Goal: Contribute content

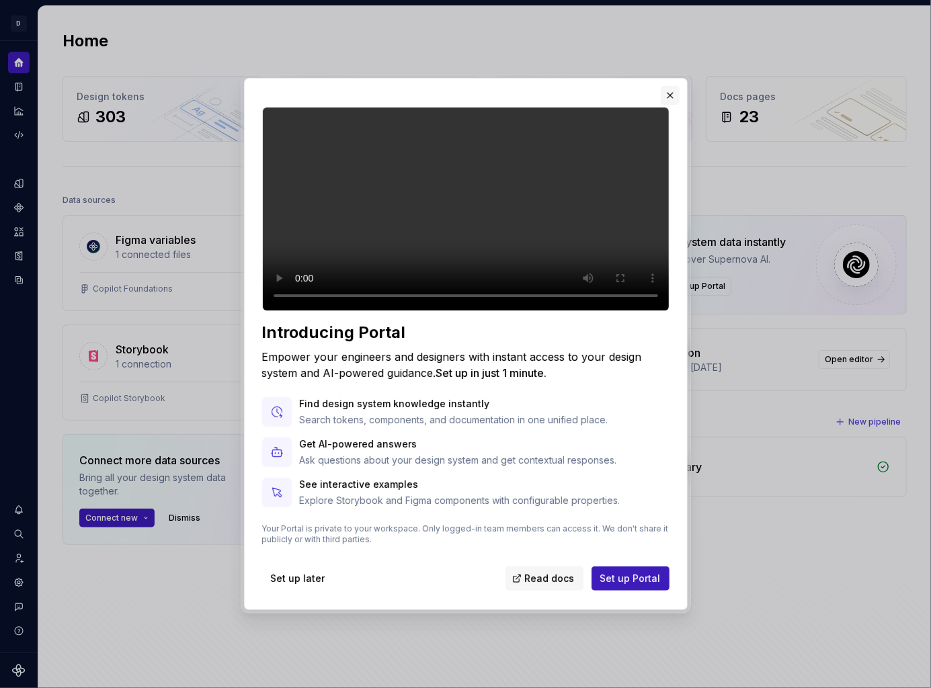
click at [671, 86] on button "button" at bounding box center [670, 95] width 19 height 19
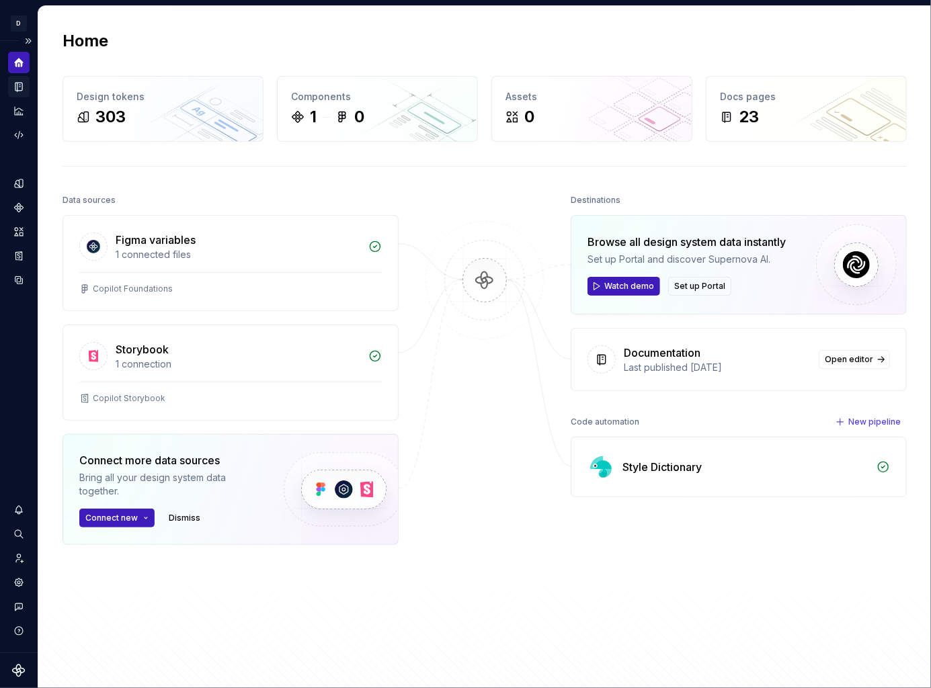
click at [17, 84] on icon "Documentation" at bounding box center [19, 86] width 5 height 7
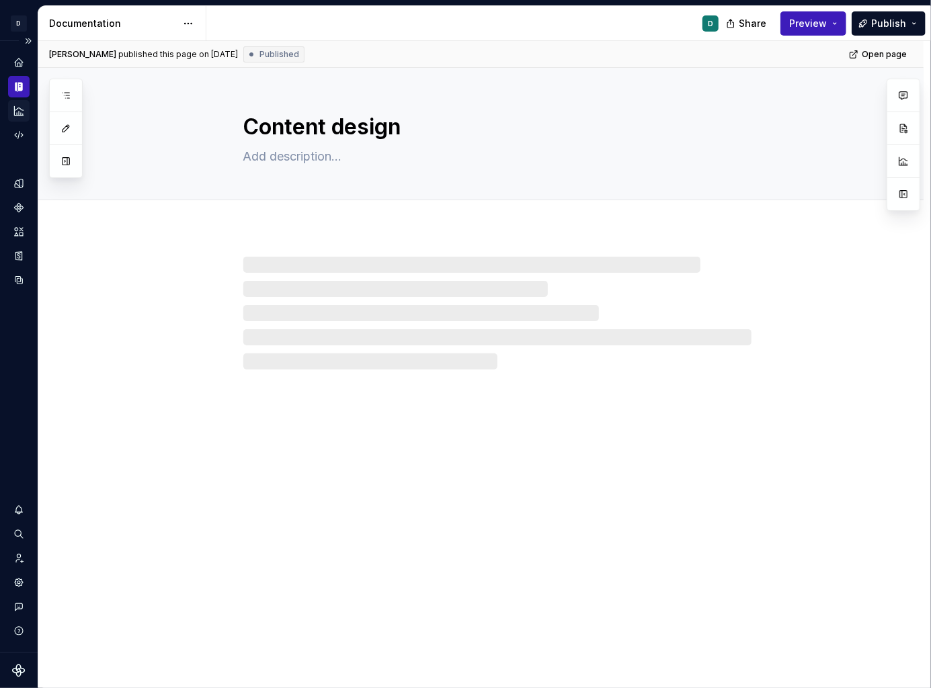
click at [17, 110] on icon "Analytics" at bounding box center [19, 111] width 12 height 12
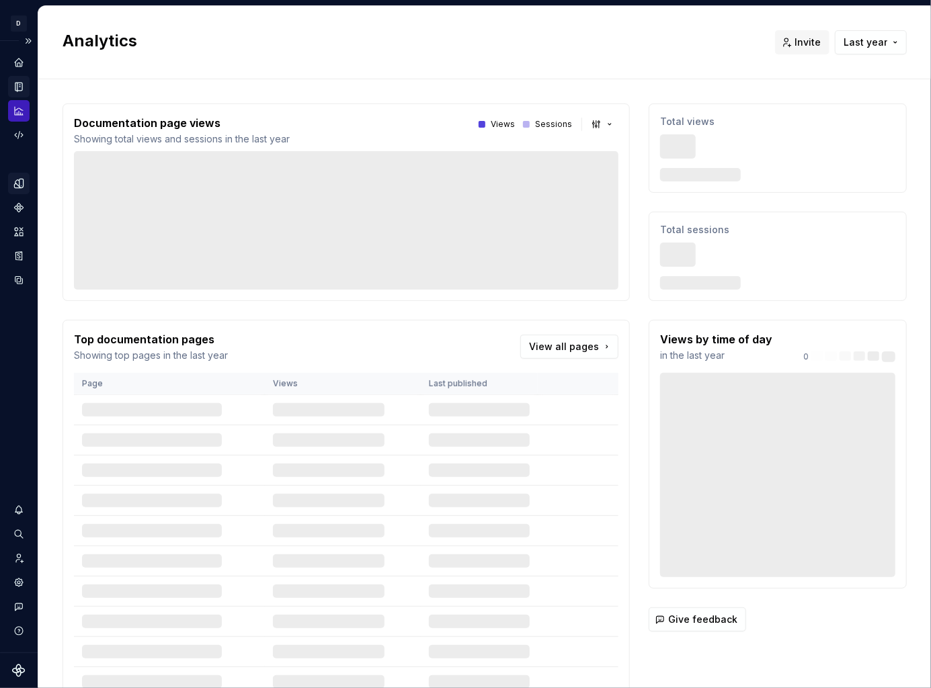
click at [19, 183] on icon "Design tokens" at bounding box center [18, 183] width 9 height 9
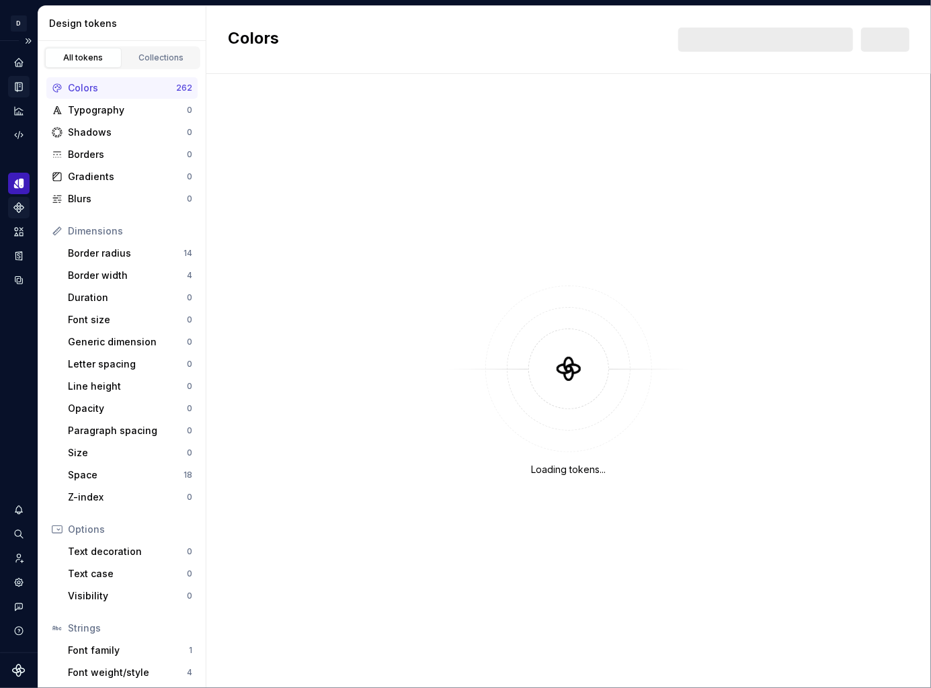
click at [18, 205] on icon "Components" at bounding box center [18, 207] width 9 height 9
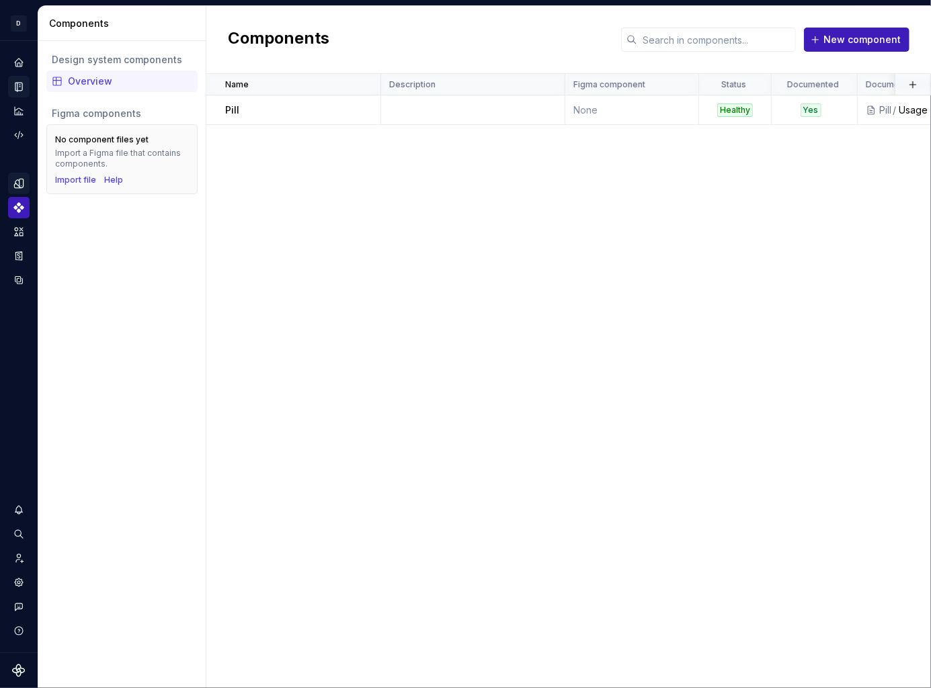
click at [23, 83] on icon "Documentation" at bounding box center [19, 87] width 12 height 12
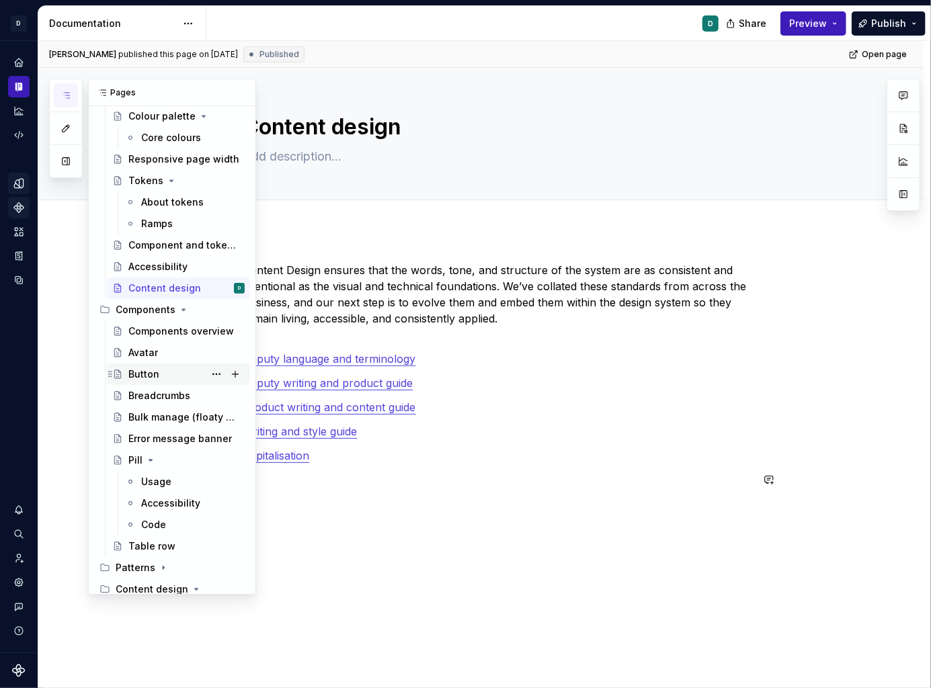
scroll to position [167, 0]
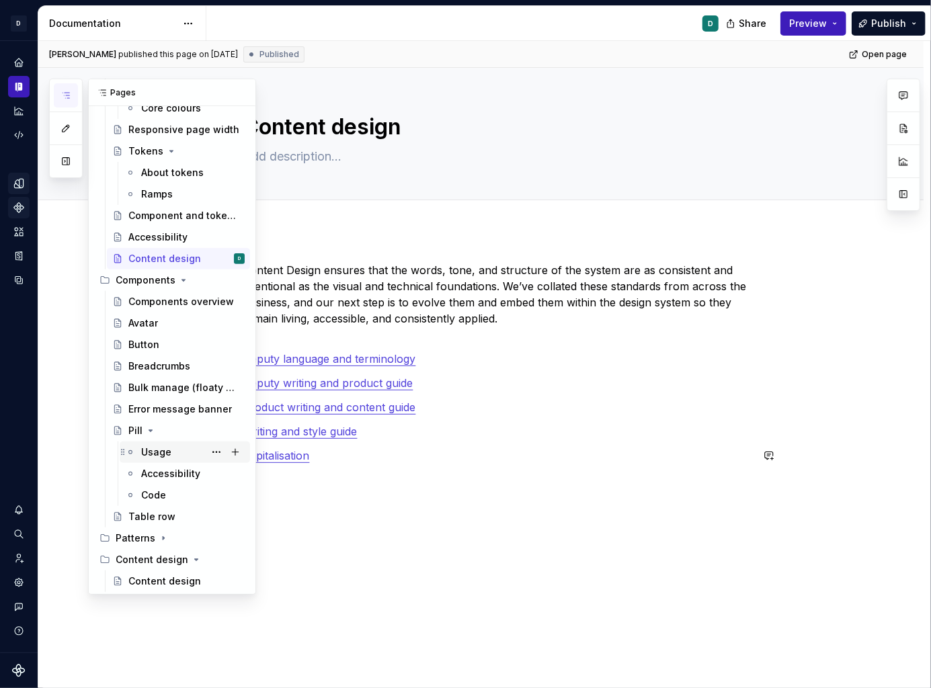
click at [155, 456] on div "Usage" at bounding box center [156, 452] width 30 height 13
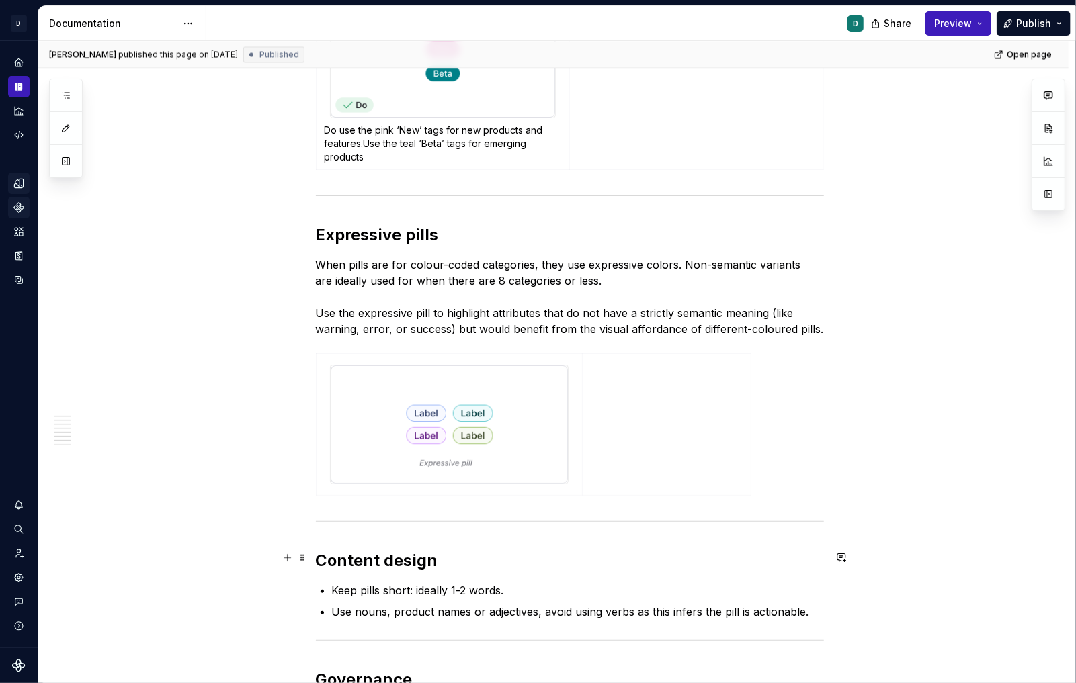
scroll to position [1740, 0]
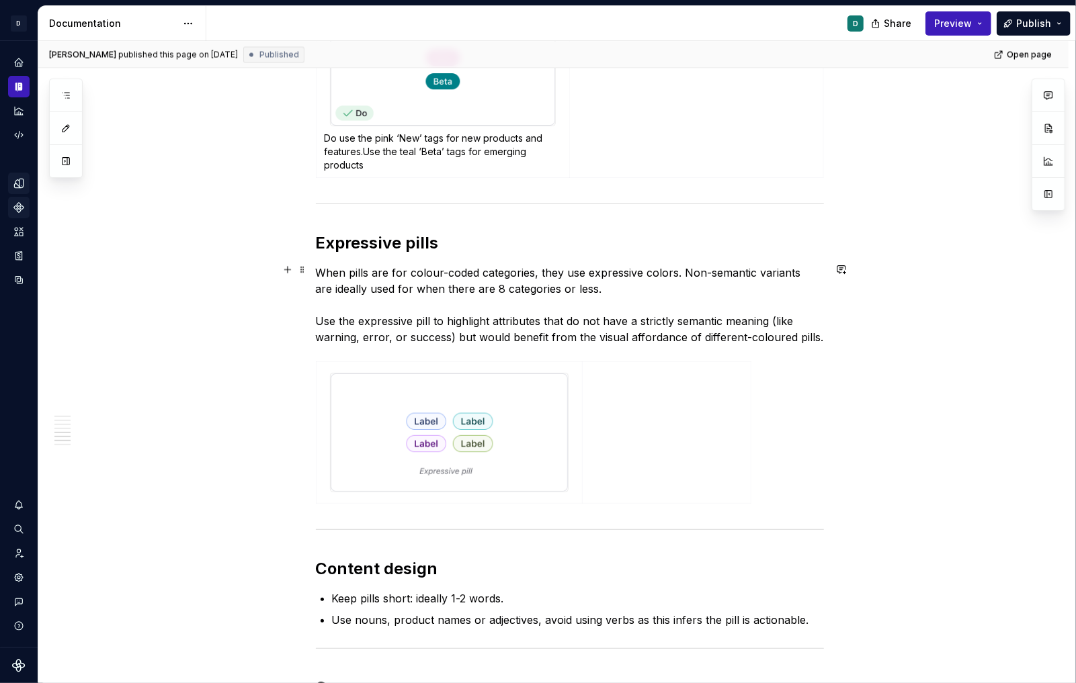
click at [823, 334] on p "When pills are for colour-coded categories, they use expressive colors. Non-sem…" at bounding box center [570, 305] width 508 height 81
click at [1036, 26] on span "Publish" at bounding box center [1033, 23] width 35 height 13
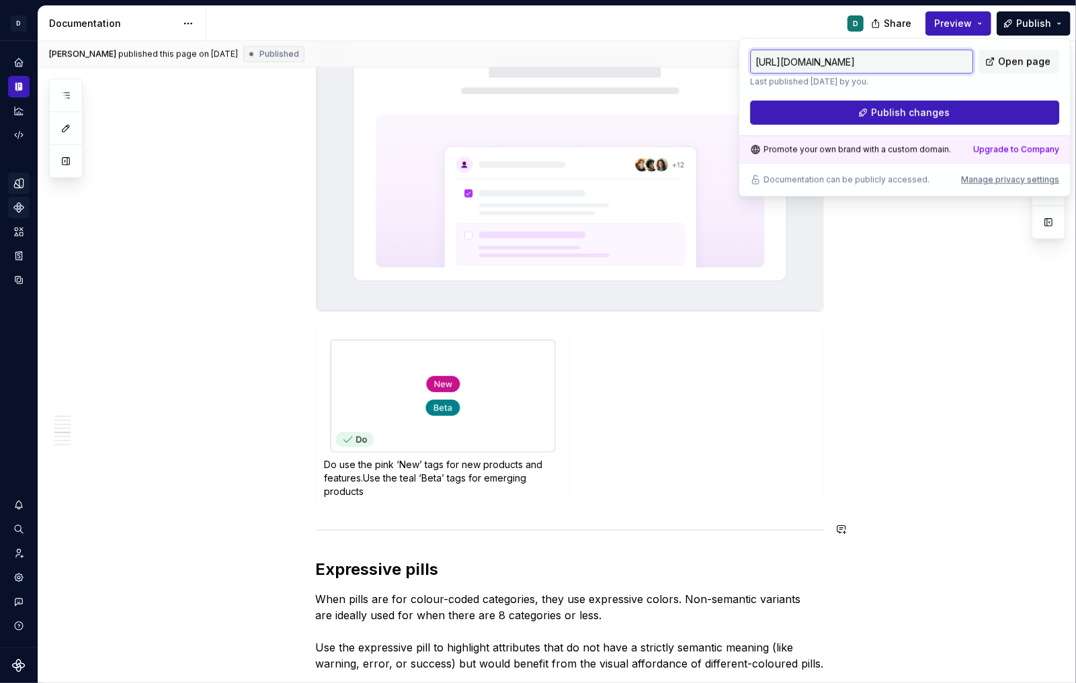
scroll to position [1387, 0]
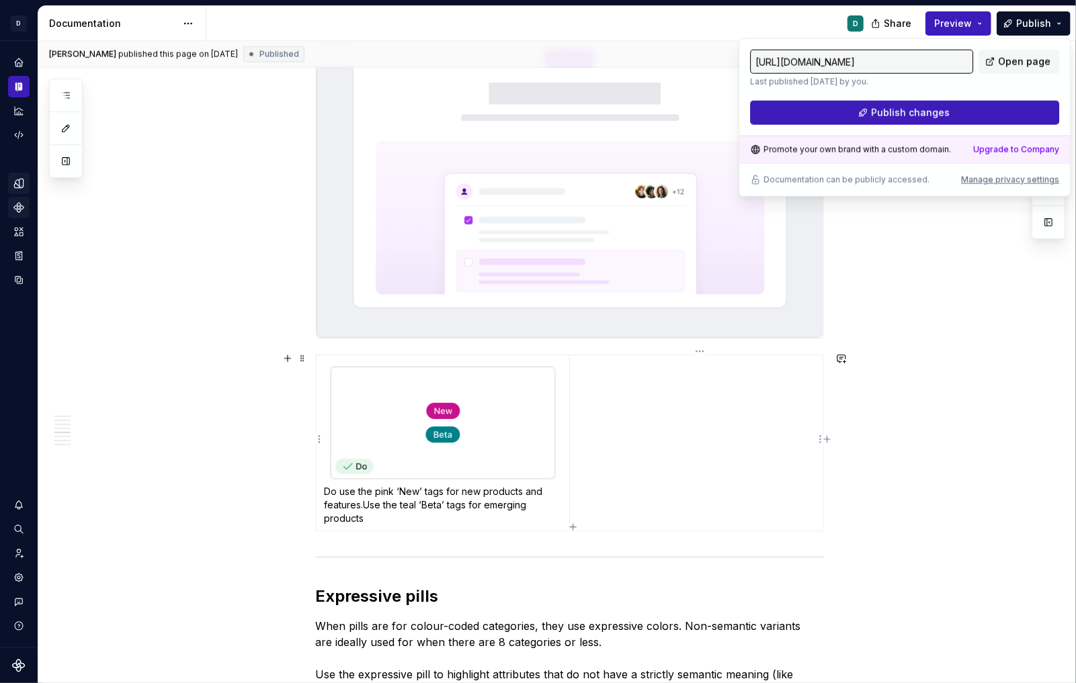
click at [669, 403] on td at bounding box center [696, 443] width 253 height 176
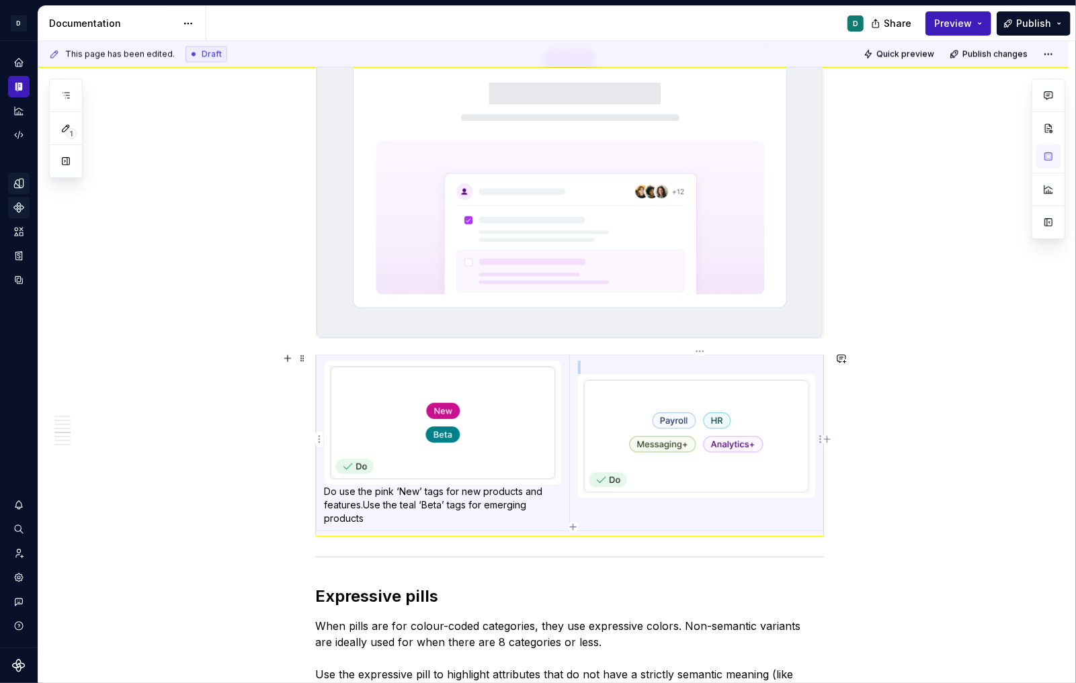
click at [681, 439] on img at bounding box center [696, 436] width 224 height 112
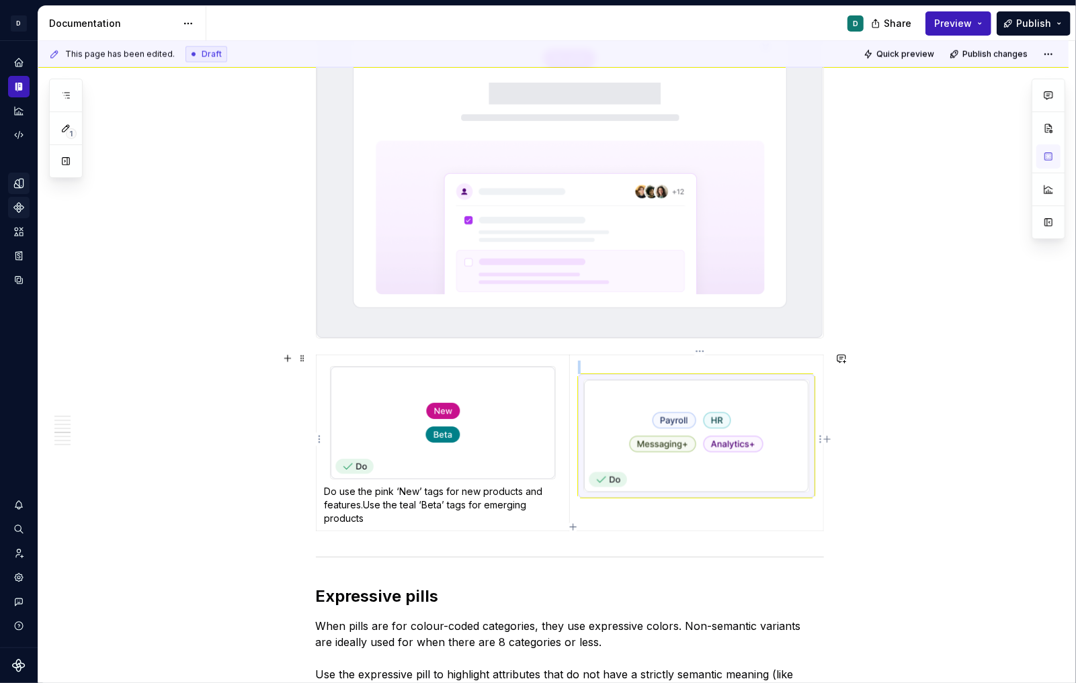
click at [691, 462] on img at bounding box center [696, 436] width 224 height 112
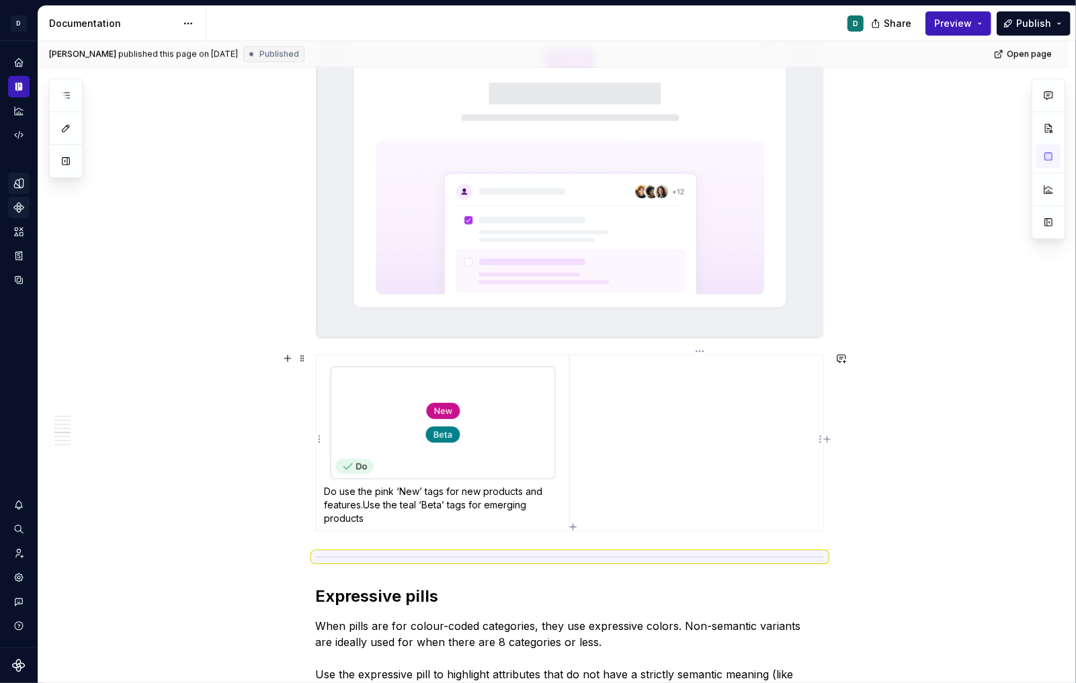
click at [591, 373] on td at bounding box center [696, 443] width 253 height 176
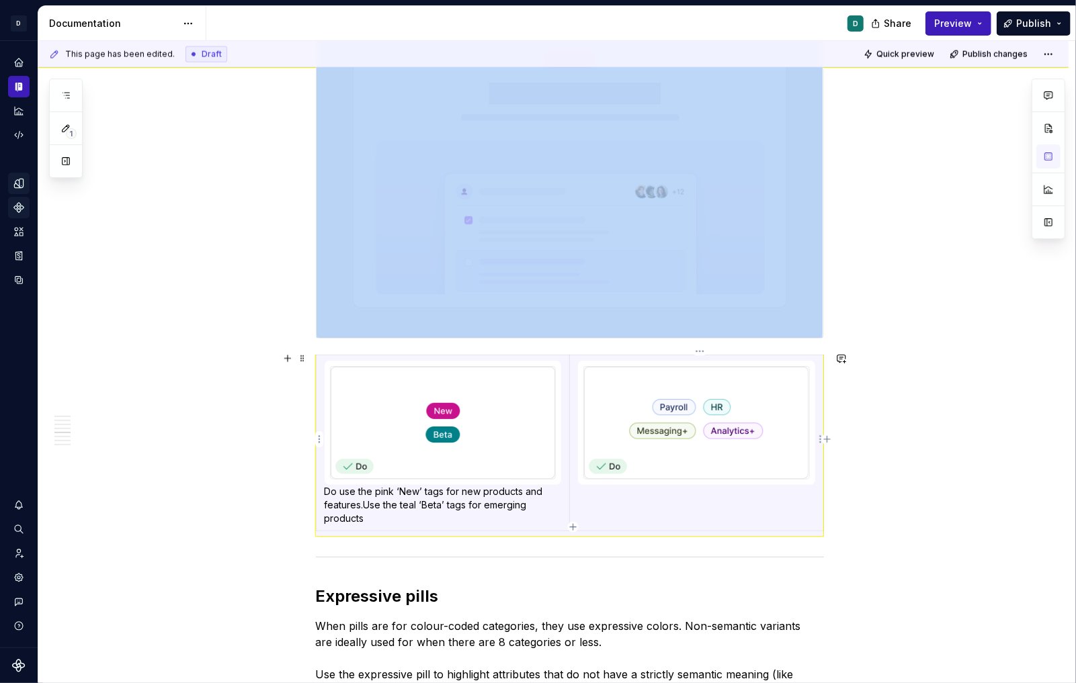
click at [603, 511] on td at bounding box center [697, 443] width 254 height 176
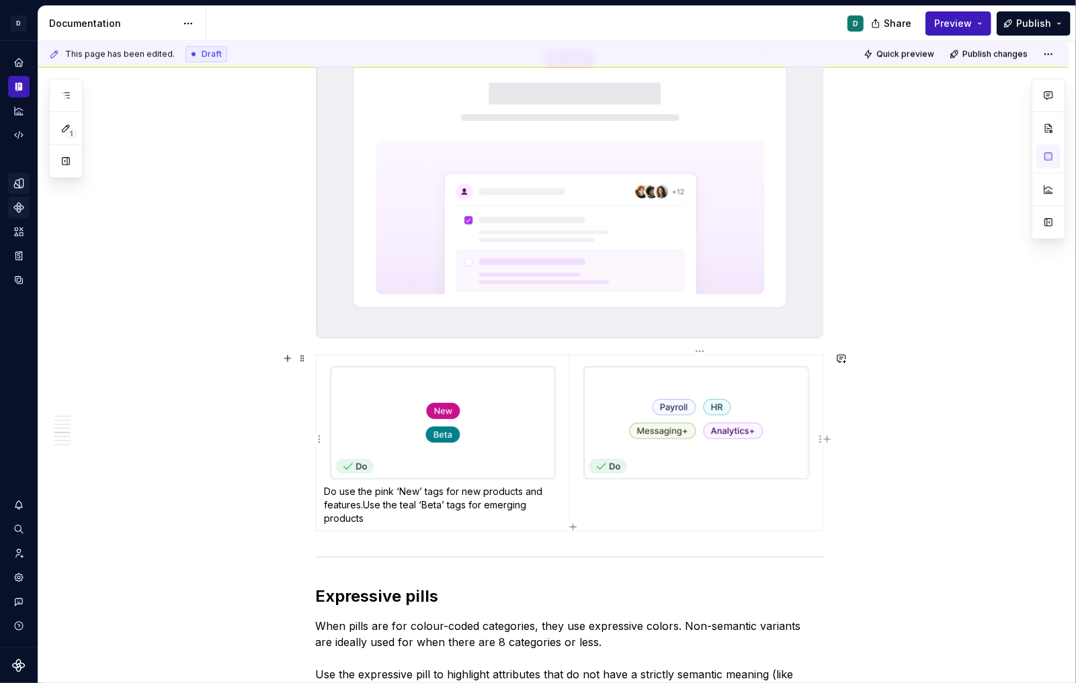
click at [597, 495] on td at bounding box center [697, 443] width 254 height 176
drag, startPoint x: 369, startPoint y: 509, endPoint x: 322, endPoint y: 493, distance: 49.9
click at [322, 493] on td "Do use the pink ‘New’ tags for new products and features.Use the teal ‘Beta’ ta…" at bounding box center [443, 443] width 254 height 176
copy p "Do use the pink ‘New’ tags for new products and features.Use the teal ‘Beta’ ta…"
click at [638, 505] on td at bounding box center [697, 443] width 254 height 176
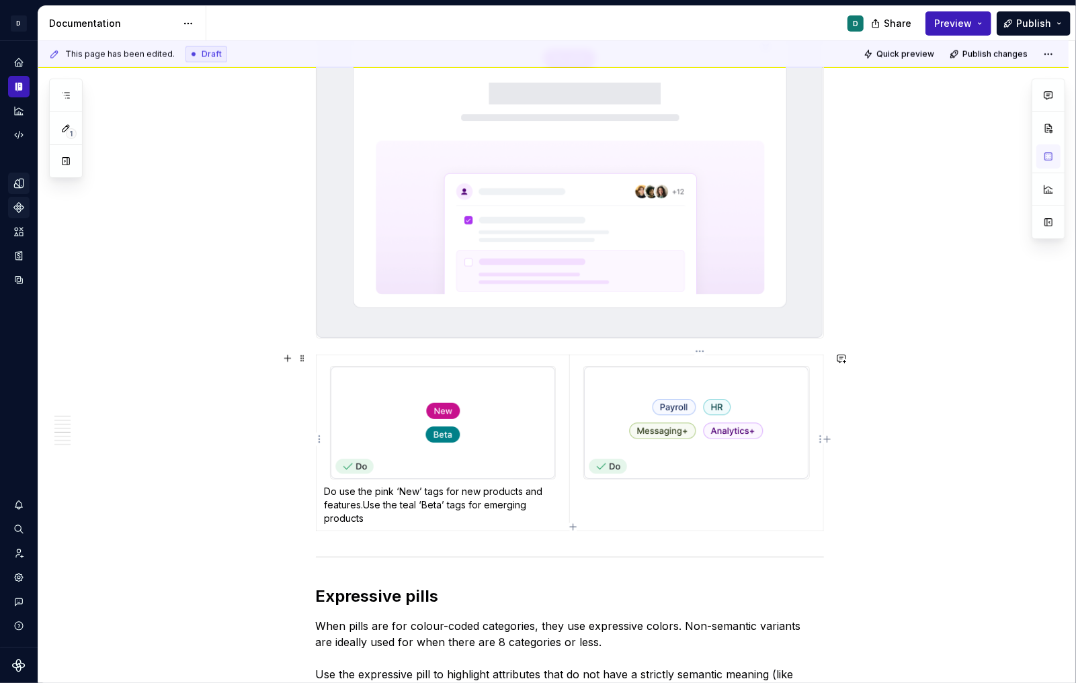
click at [629, 488] on td at bounding box center [697, 443] width 254 height 176
click at [810, 417] on div at bounding box center [696, 423] width 226 height 114
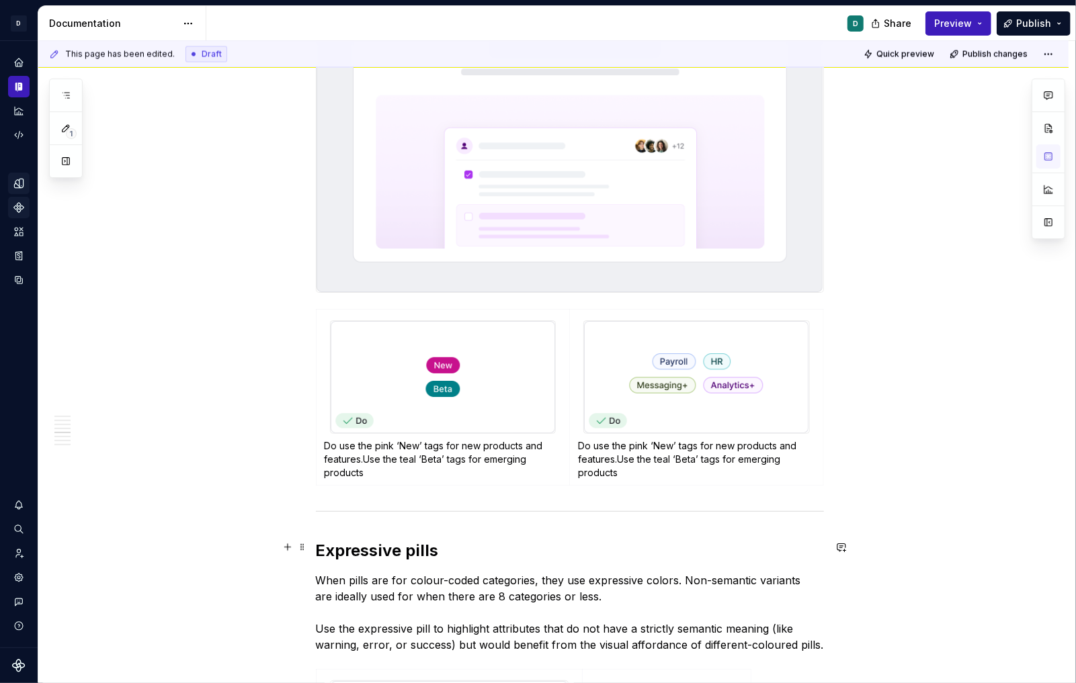
scroll to position [1437, 0]
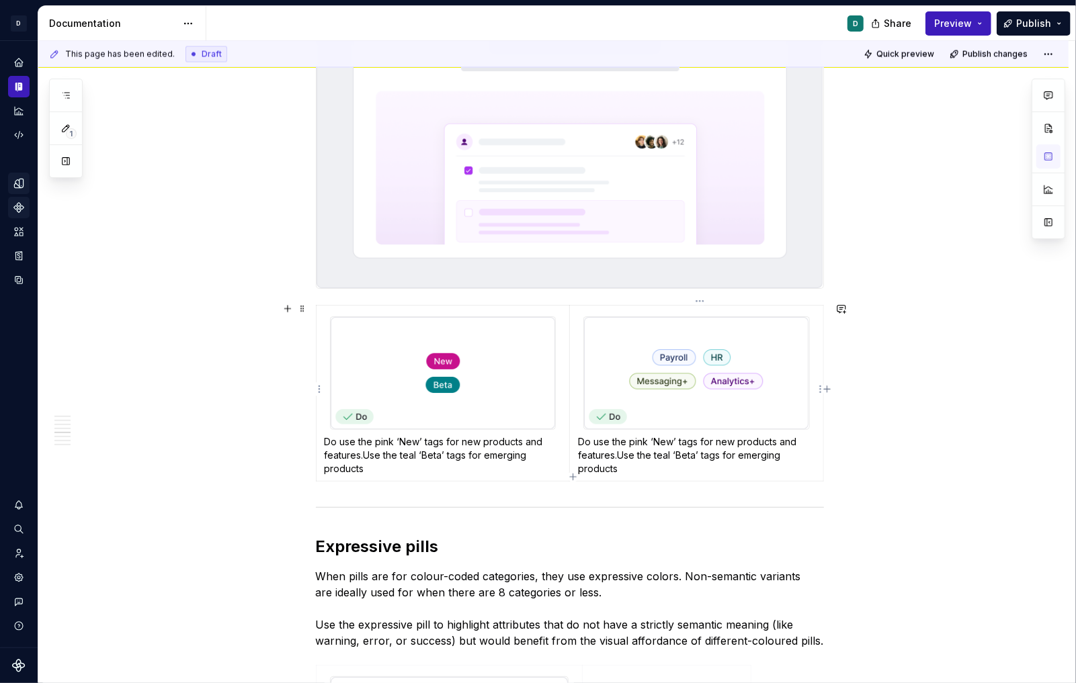
drag, startPoint x: 630, startPoint y: 440, endPoint x: 640, endPoint y: 464, distance: 26.0
click at [640, 466] on p "Do use the pink ‘New’ tags for new products and features.Use the teal ‘Beta’ ta…" at bounding box center [696, 455] width 237 height 40
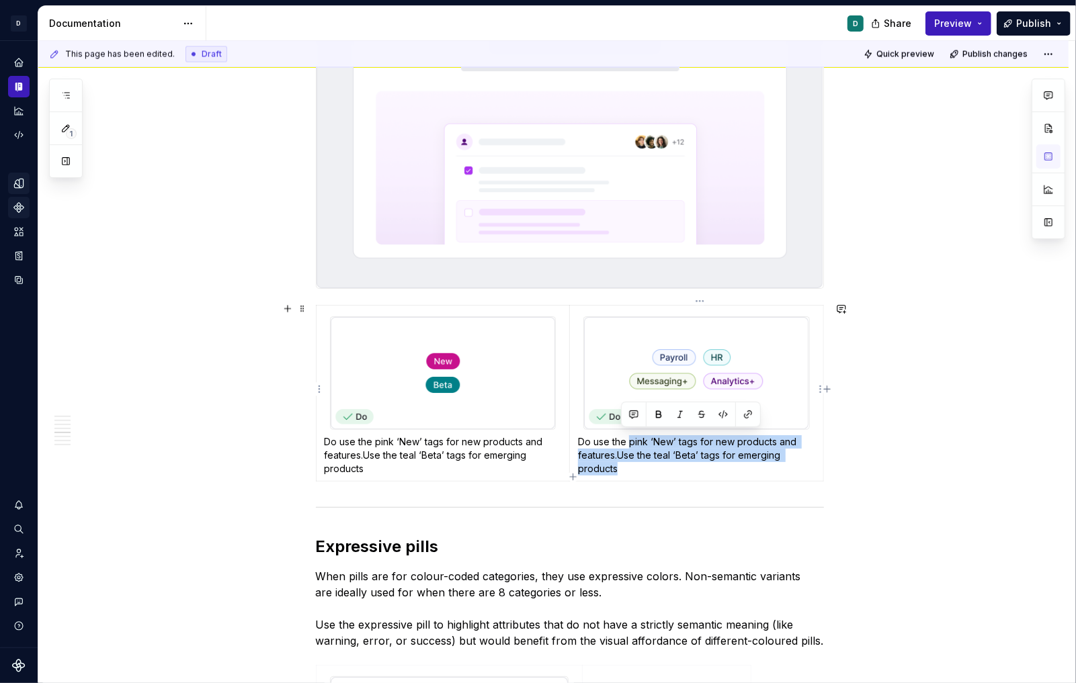
drag, startPoint x: 632, startPoint y: 440, endPoint x: 658, endPoint y: 467, distance: 37.1
click at [658, 467] on p "Do use the pink ‘New’ tags for new products and features.Use the teal ‘Beta’ ta…" at bounding box center [696, 455] width 237 height 40
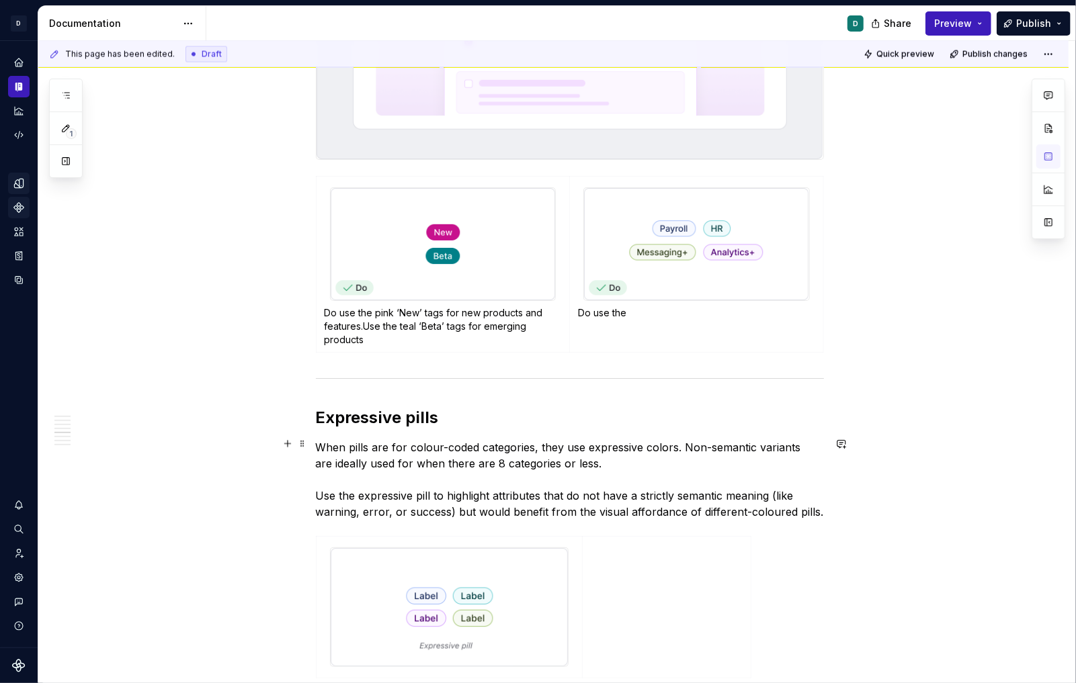
scroll to position [1562, 0]
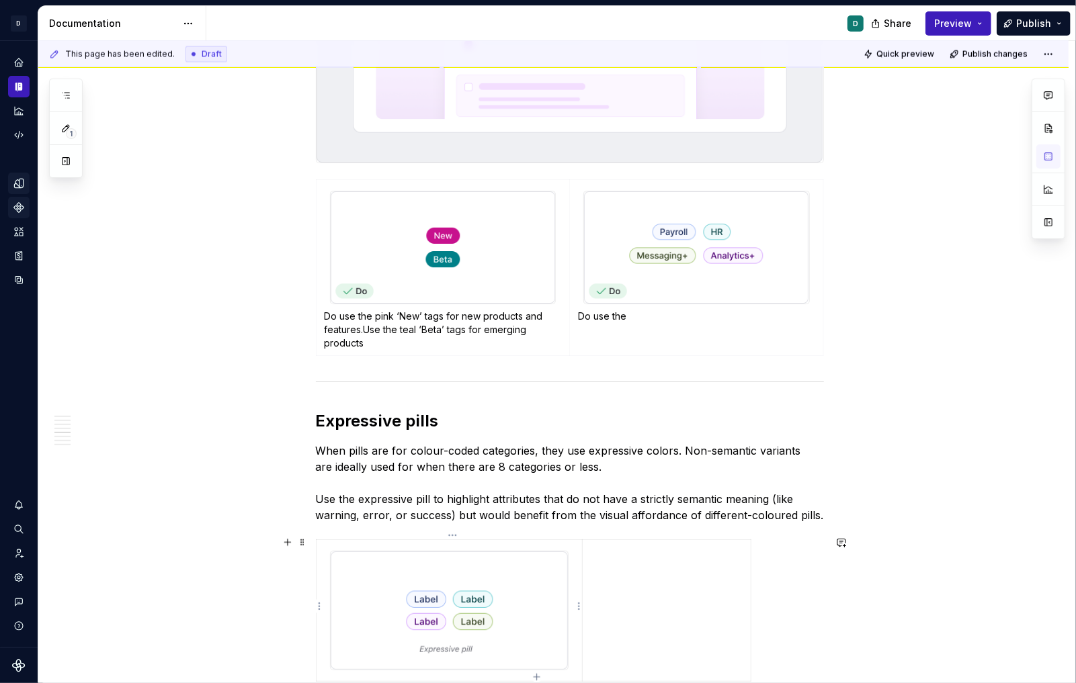
click at [522, 620] on img at bounding box center [449, 611] width 237 height 118
click at [621, 610] on p at bounding box center [667, 616] width 152 height 13
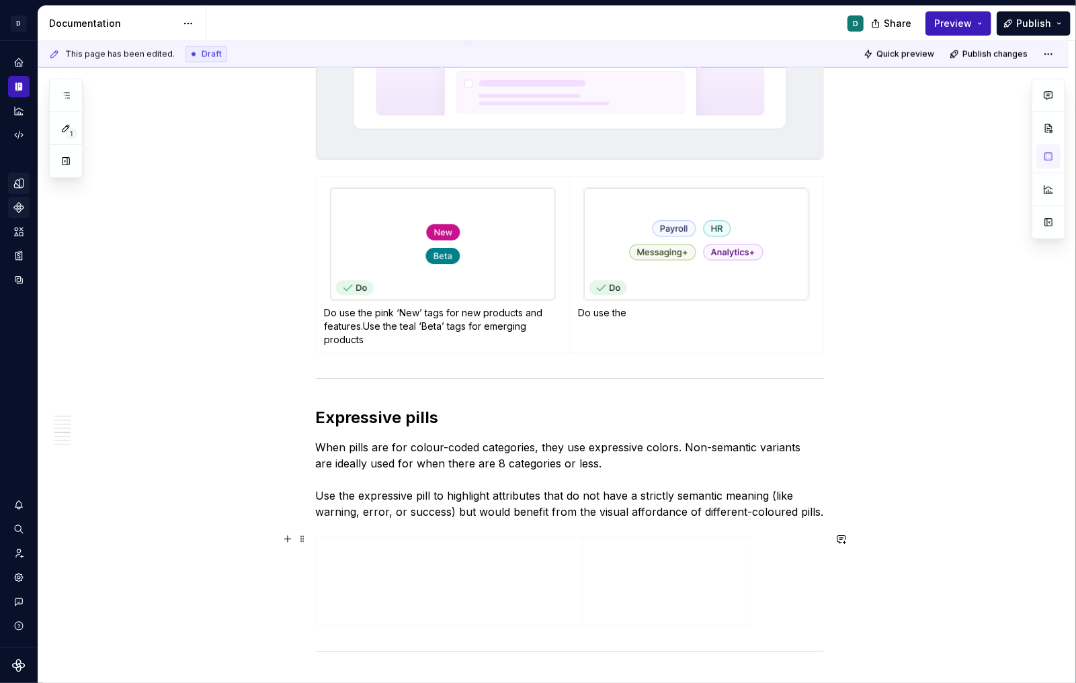
scroll to position [1546, 0]
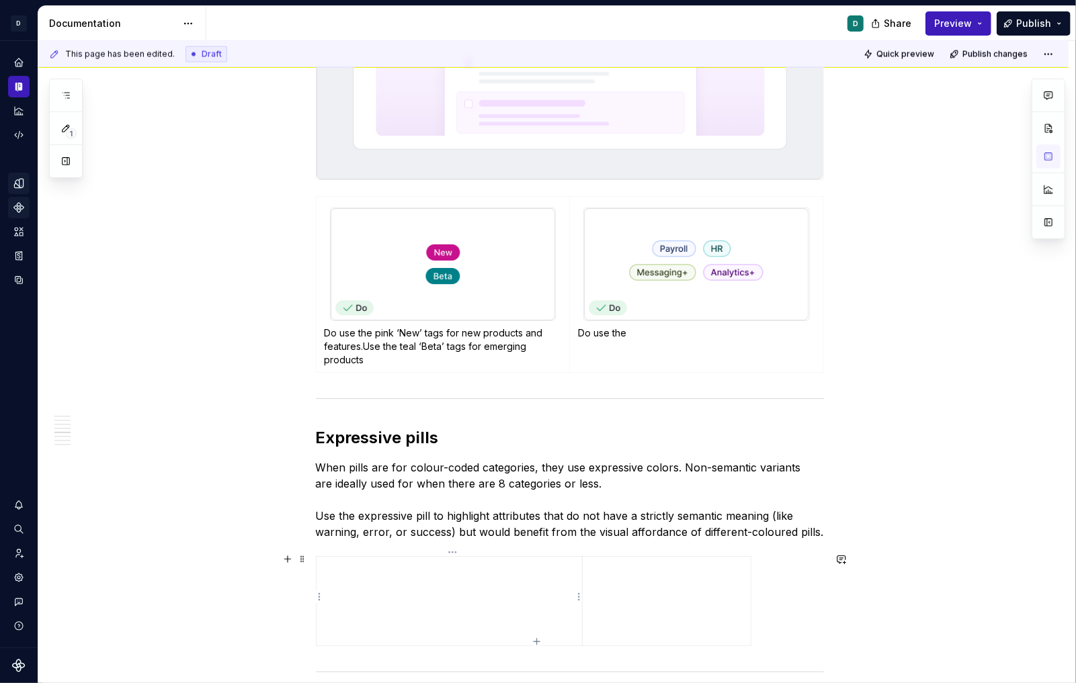
click at [538, 608] on td at bounding box center [449, 600] width 266 height 89
click at [304, 560] on span at bounding box center [302, 559] width 11 height 19
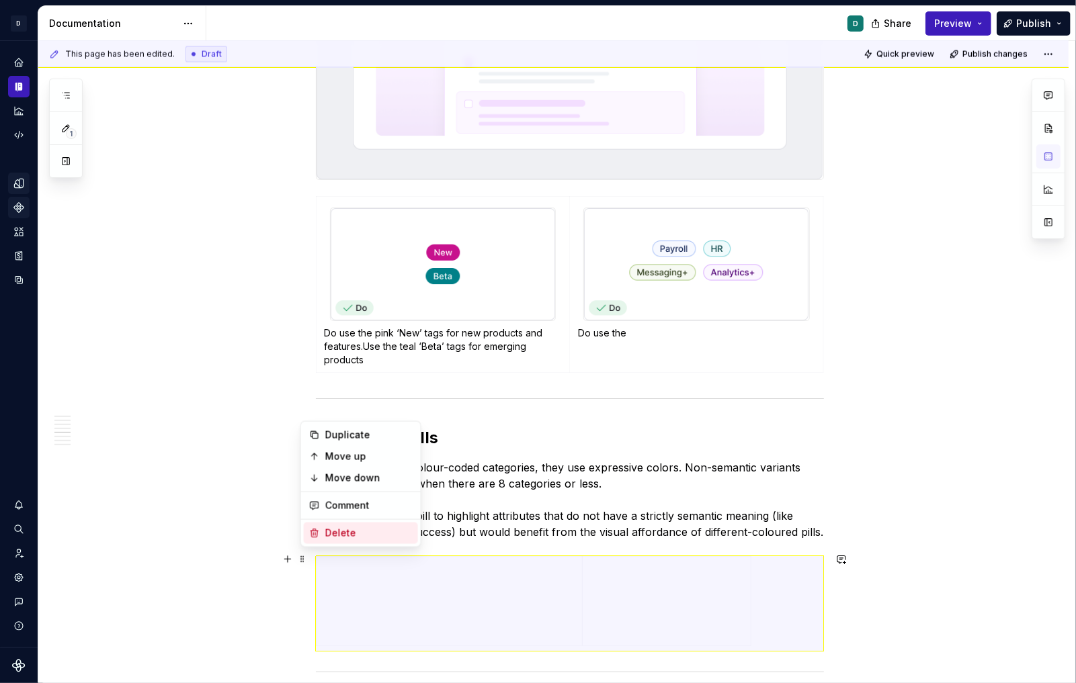
click at [341, 538] on div "Delete" at bounding box center [368, 533] width 87 height 13
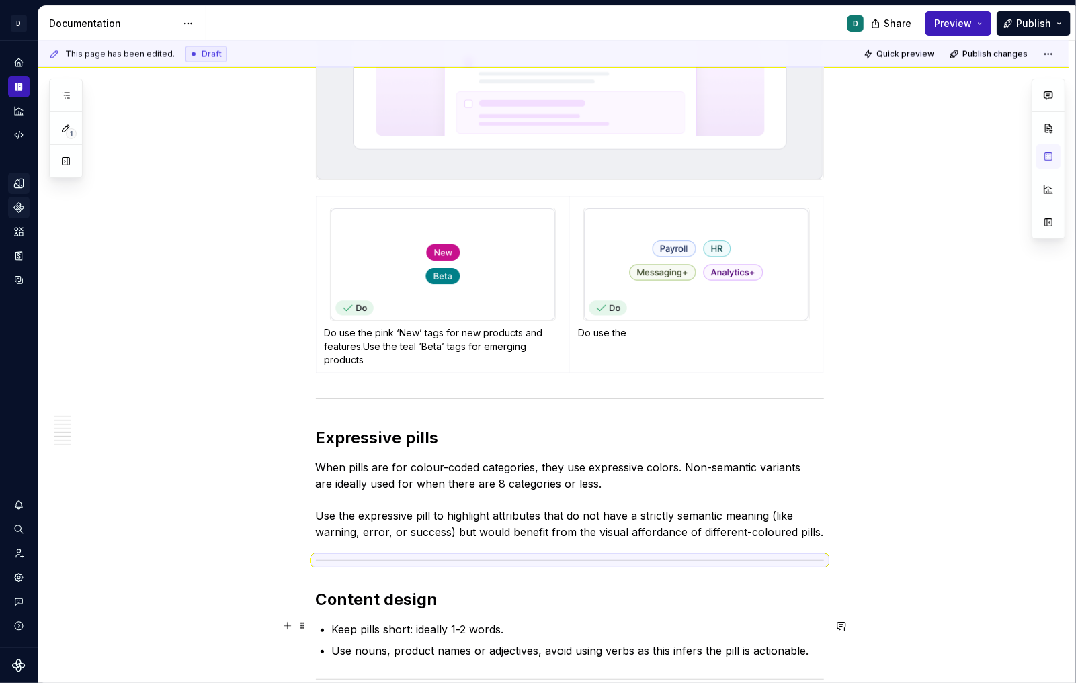
type textarea "*"
click at [622, 333] on p "Do use the" at bounding box center [696, 333] width 237 height 13
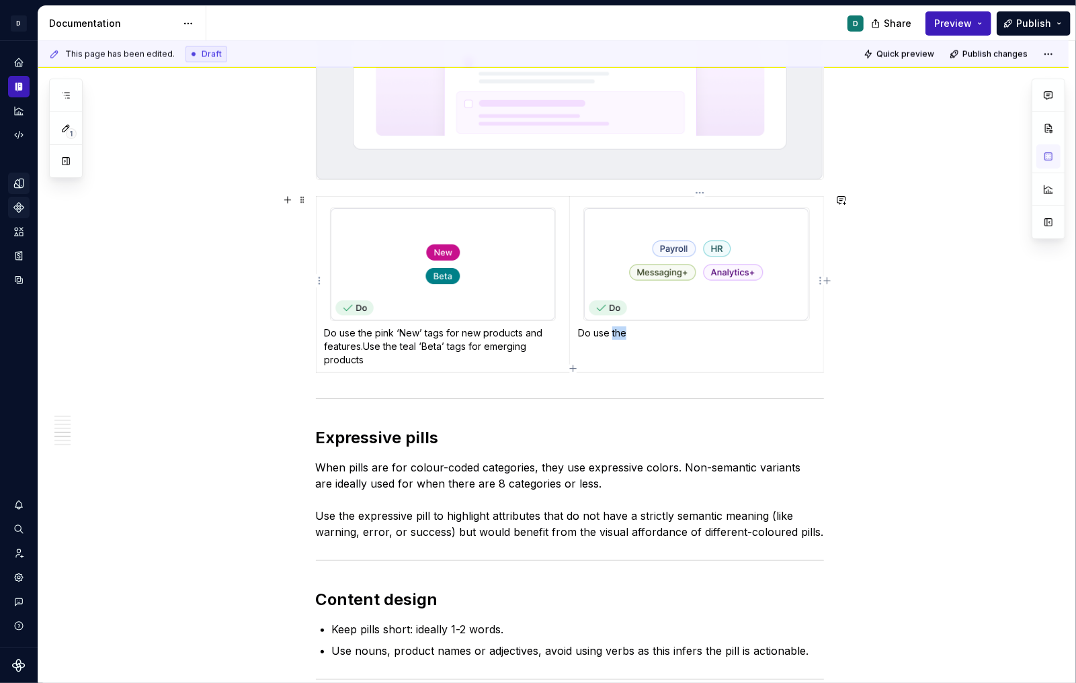
click at [622, 333] on p "Do use the" at bounding box center [696, 333] width 237 height 13
click at [631, 332] on p "Do use the" at bounding box center [696, 333] width 237 height 13
click at [669, 466] on p "When pills are for colour-coded categories, they use expressive colors. Non-sem…" at bounding box center [570, 500] width 508 height 81
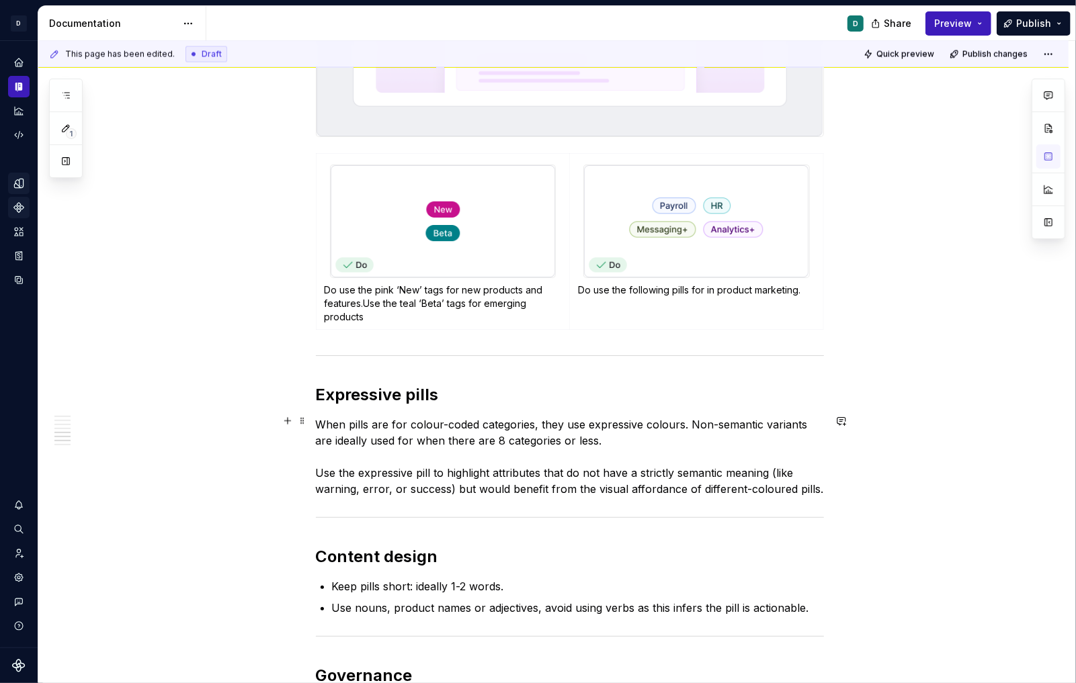
scroll to position [1603, 0]
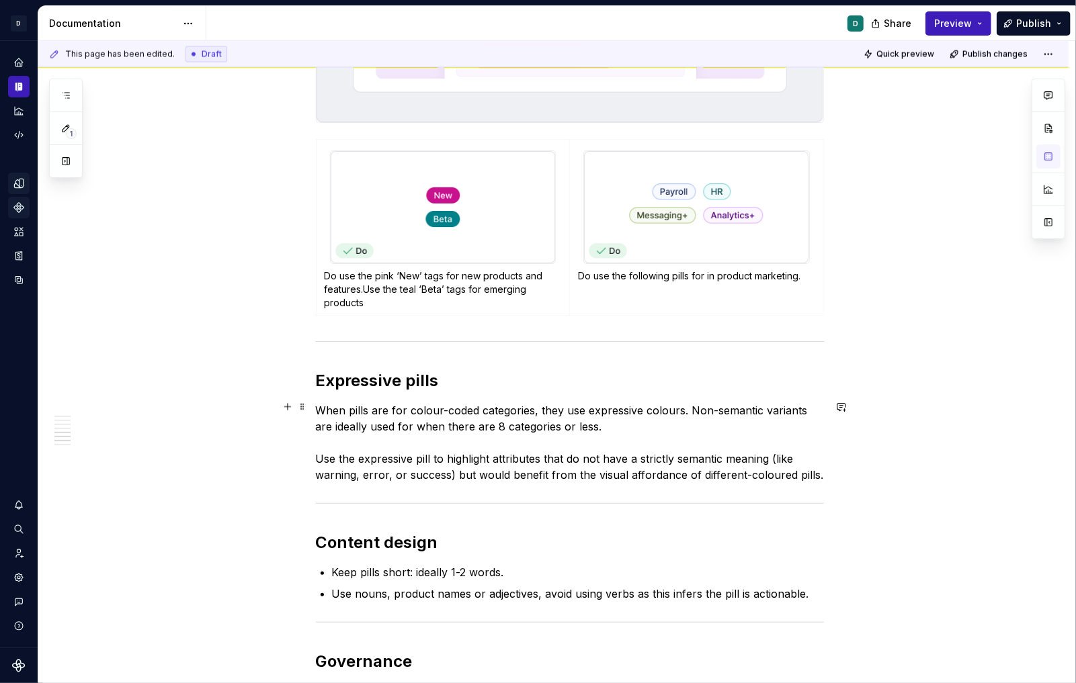
click at [804, 476] on p "When pills are for colour-coded categories, they use expressive colours. Non-se…" at bounding box center [570, 443] width 508 height 81
click at [824, 475] on p "When pills are for colour-coded categories, they use expressive colours. Non-se…" at bounding box center [570, 443] width 508 height 81
click at [1042, 22] on span "Publish" at bounding box center [1033, 23] width 35 height 13
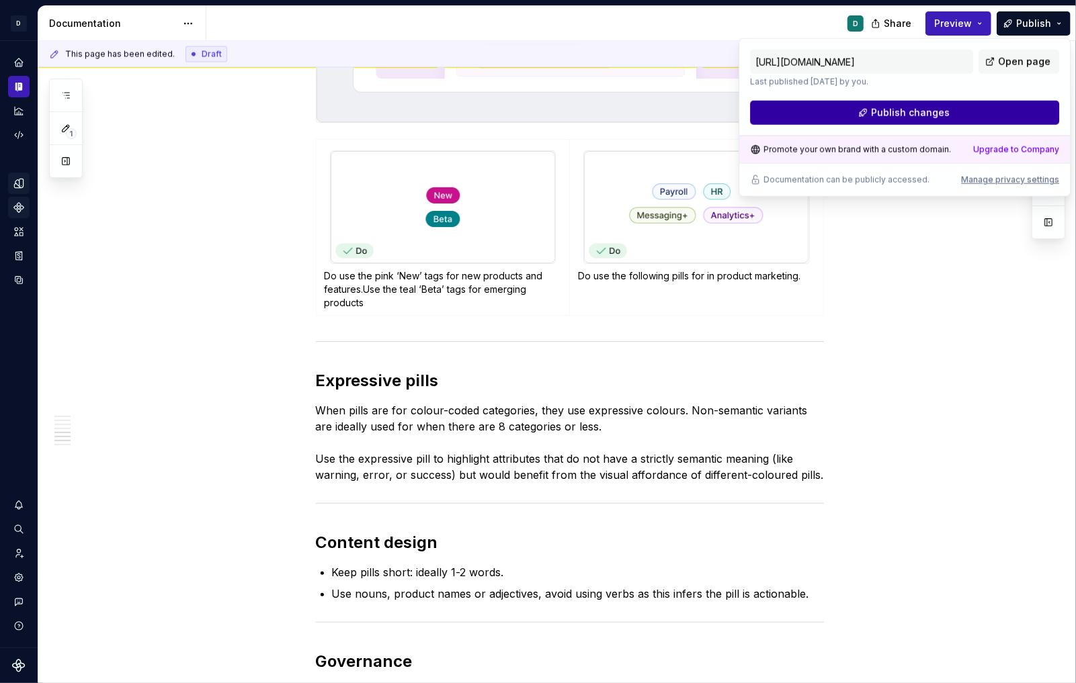
click at [1004, 112] on button "Publish changes" at bounding box center [904, 113] width 309 height 24
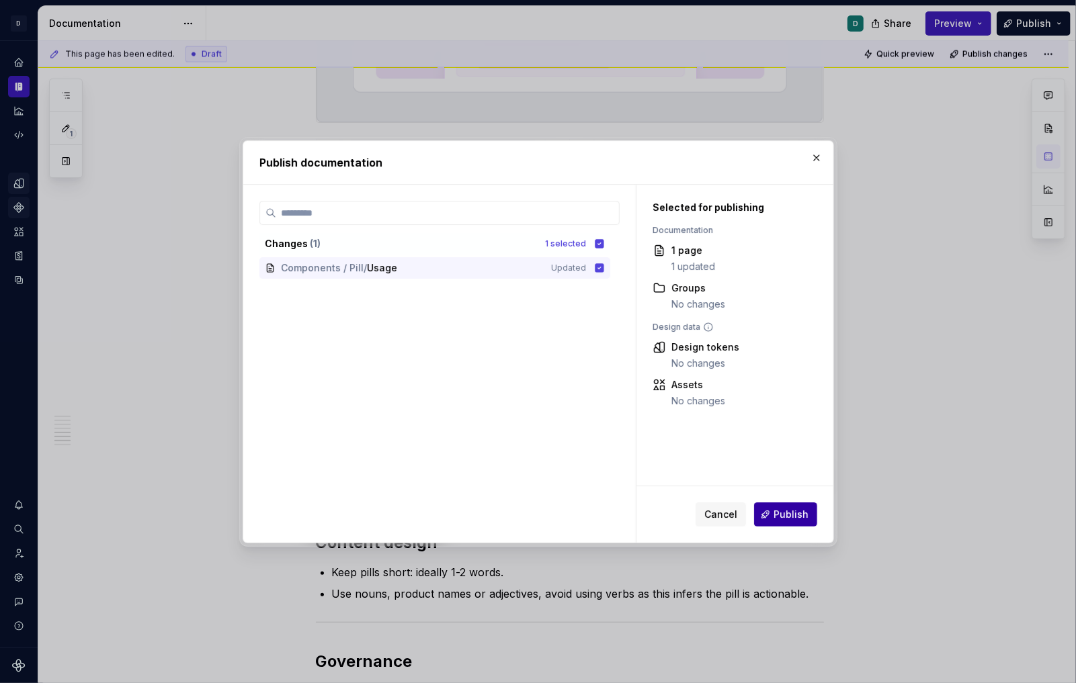
click at [798, 515] on span "Publish" at bounding box center [790, 514] width 35 height 13
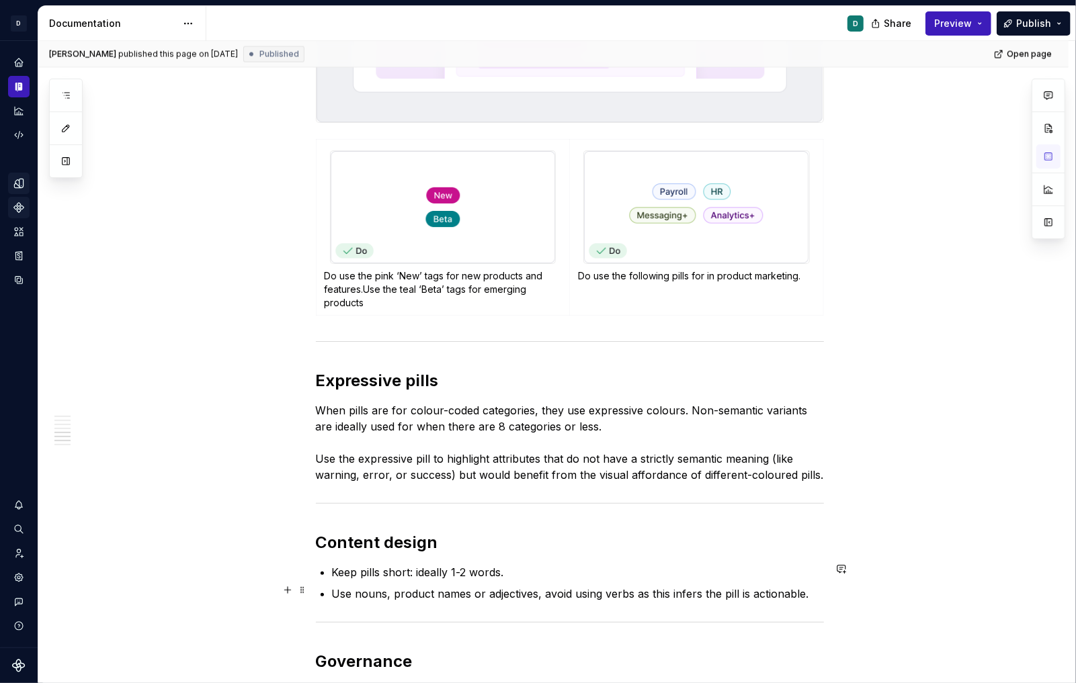
type textarea "*"
